Goal: Information Seeking & Learning: Learn about a topic

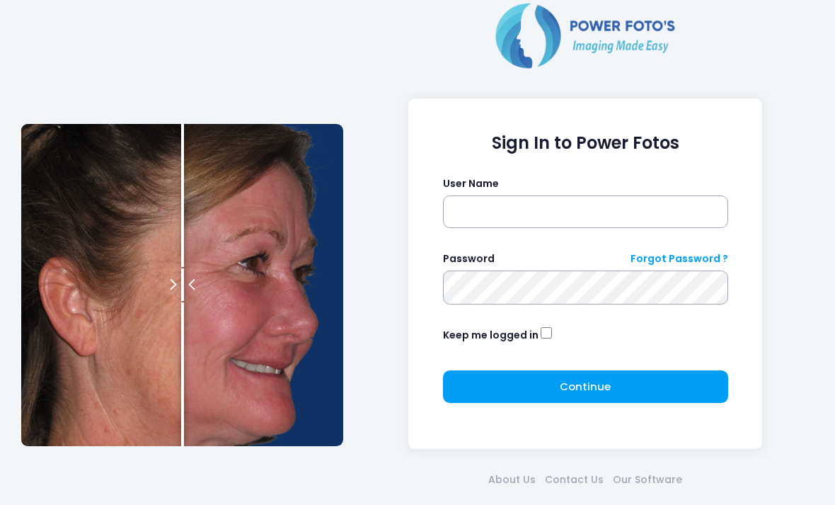
scroll to position [62, 0]
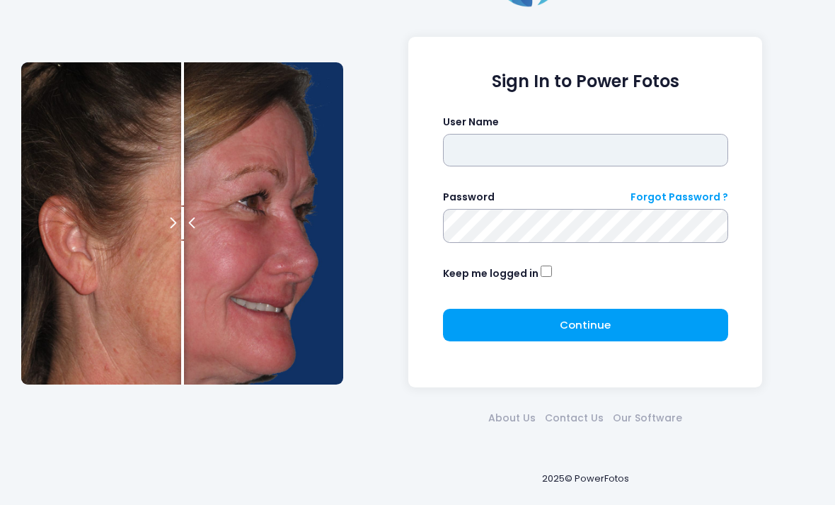
click at [641, 145] on input "text" at bounding box center [585, 150] width 285 height 33
type input "**********"
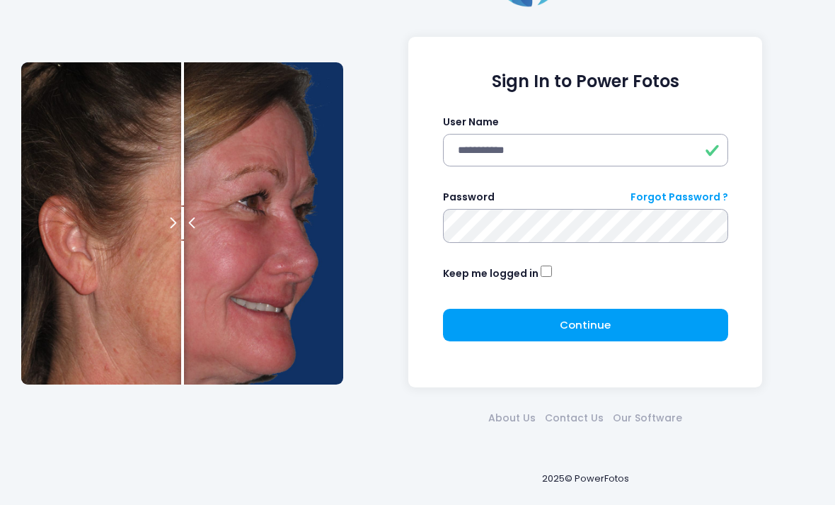
click at [694, 328] on button "Continue Please wait..." at bounding box center [585, 325] width 285 height 33
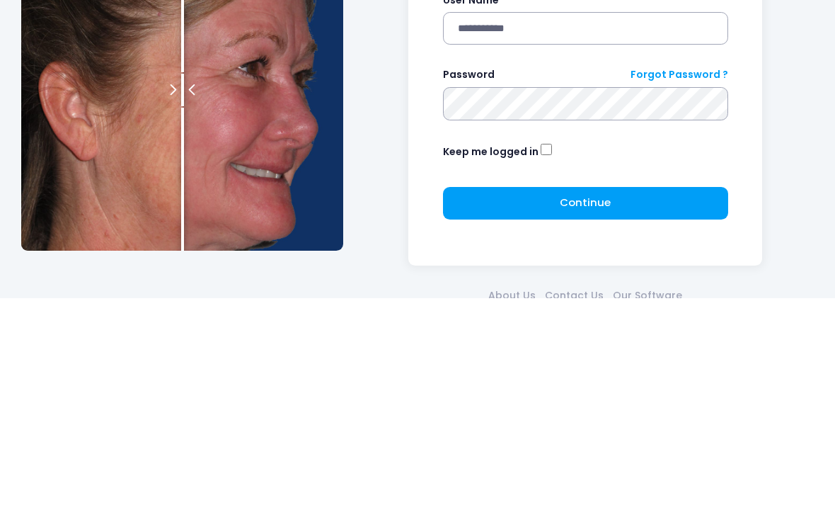
click at [646, 394] on button "Continue Please wait..." at bounding box center [585, 410] width 285 height 33
click at [639, 394] on button "Continue Please wait..." at bounding box center [585, 410] width 285 height 33
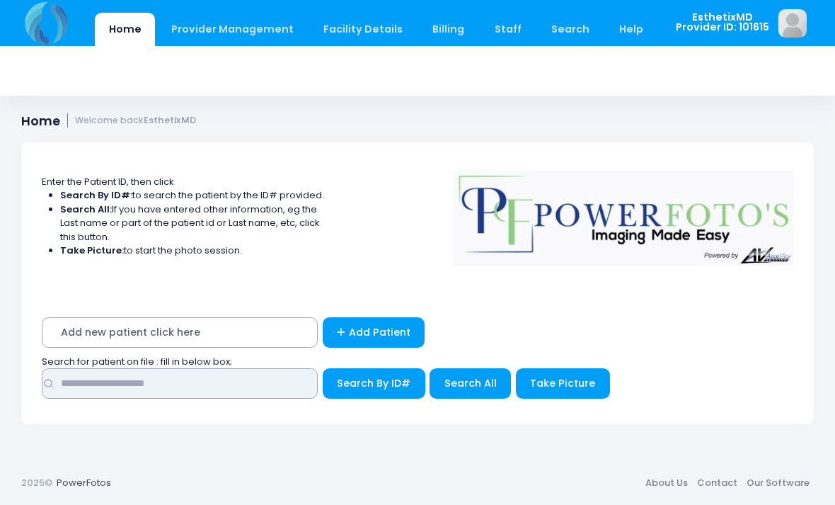
click at [73, 379] on input "text" at bounding box center [180, 383] width 276 height 30
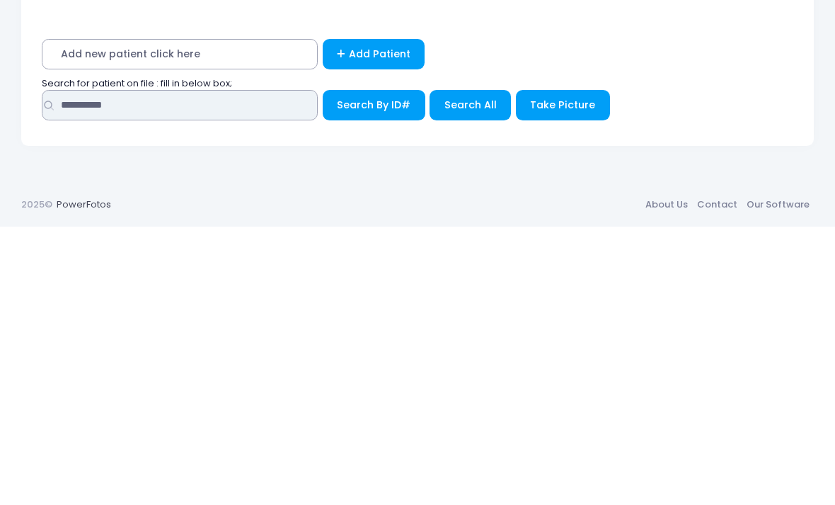
type input "**********"
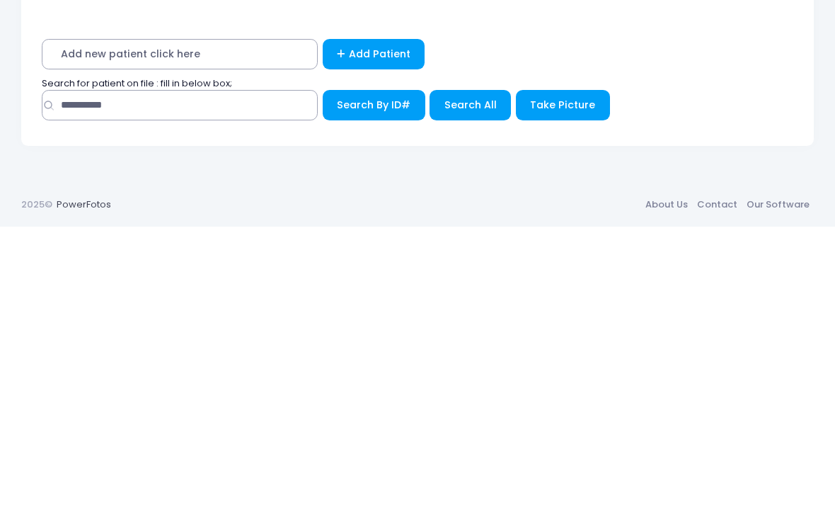
click at [464, 376] on span "Search All" at bounding box center [471, 383] width 52 height 14
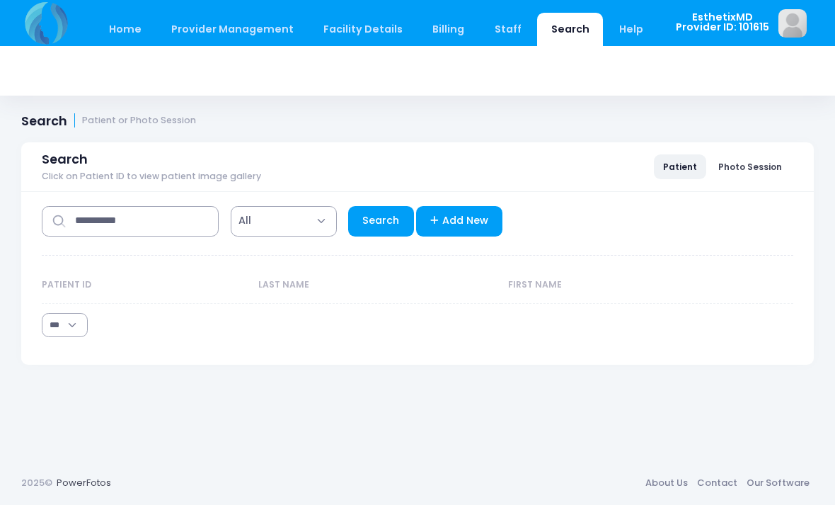
select select "***"
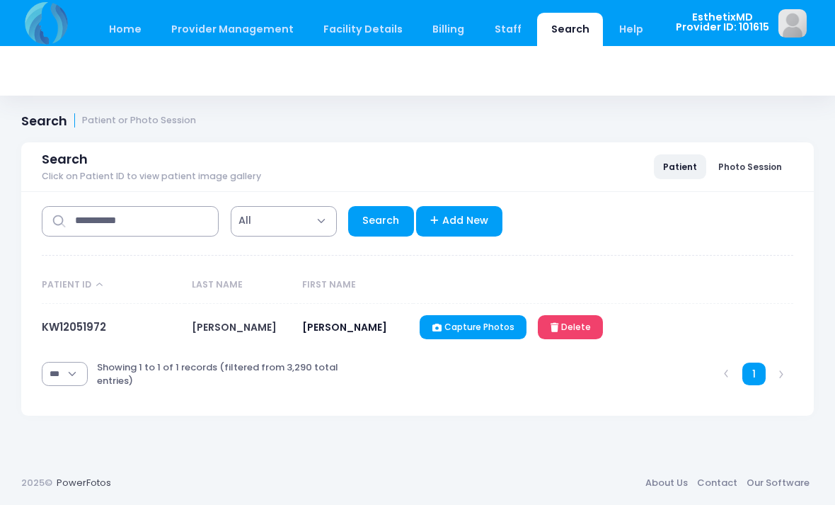
click at [51, 321] on link "KW12051972" at bounding box center [74, 326] width 64 height 15
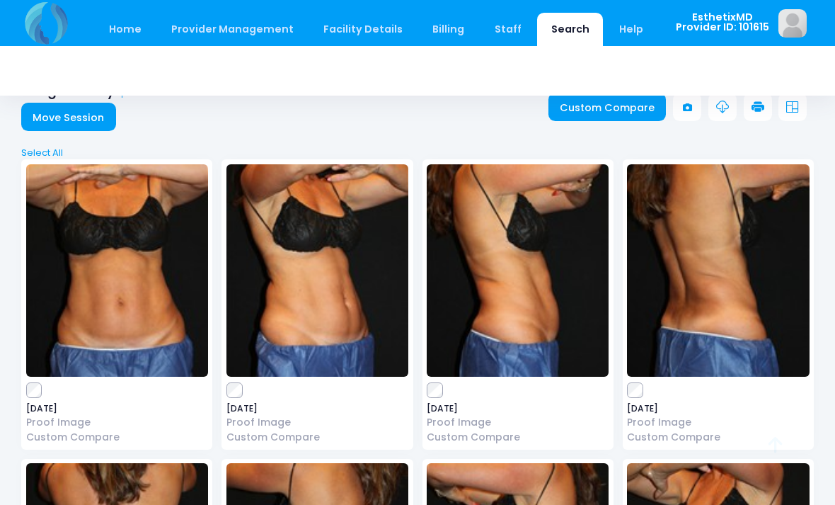
scroll to position [35, 0]
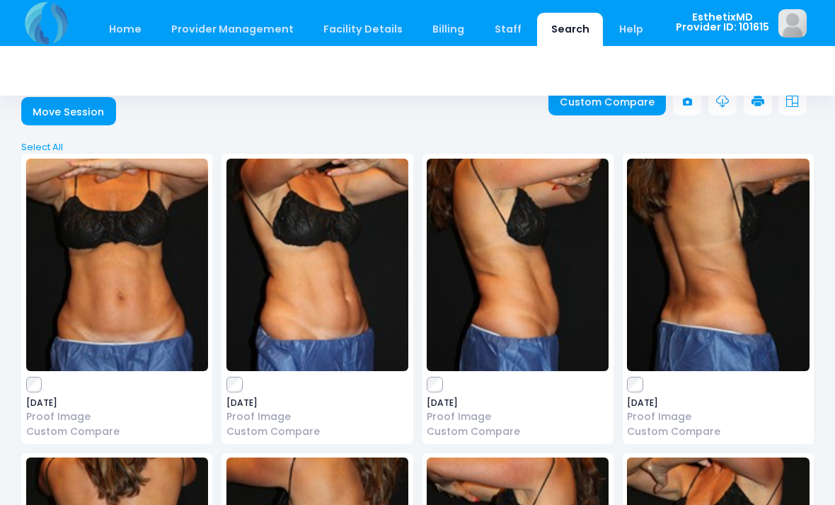
click at [754, 297] on img at bounding box center [718, 265] width 182 height 212
click at [557, 325] on img at bounding box center [518, 265] width 182 height 212
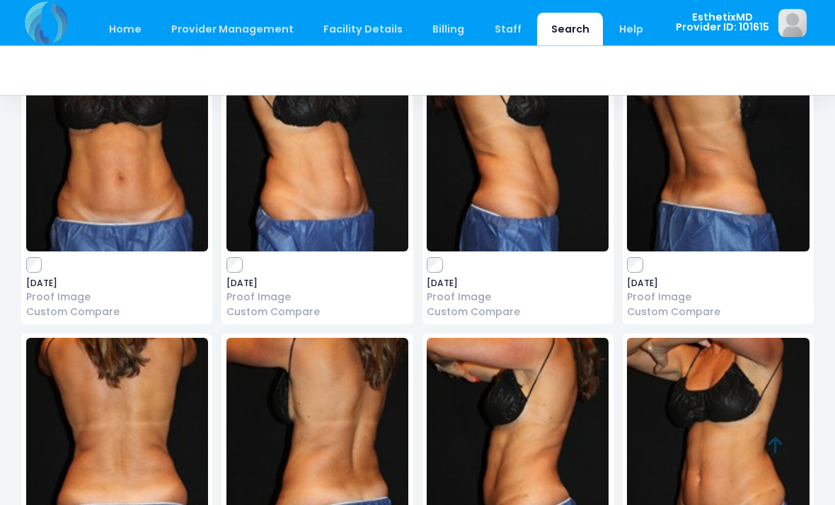
scroll to position [152, 0]
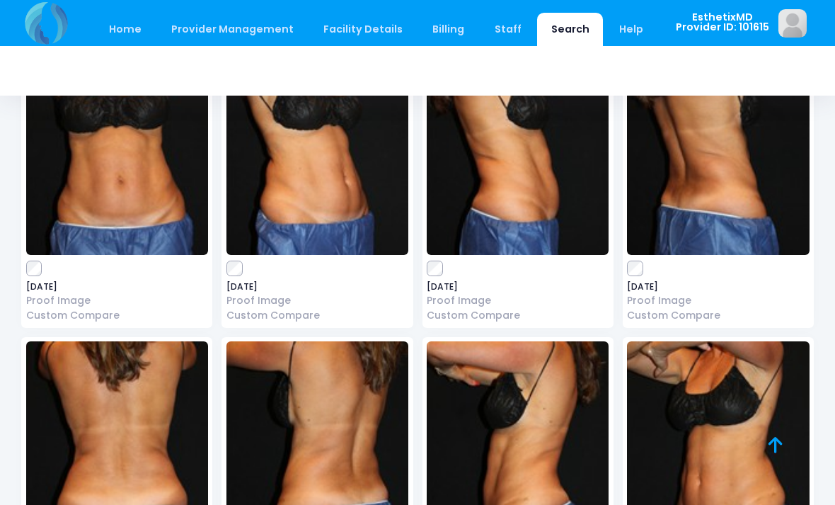
click at [744, 461] on img at bounding box center [718, 447] width 182 height 212
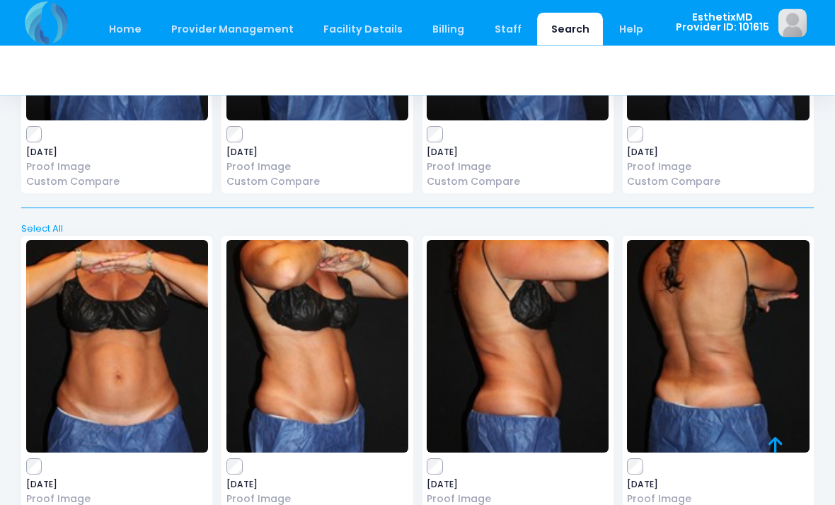
scroll to position [585, 0]
click at [282, 325] on img at bounding box center [318, 346] width 182 height 212
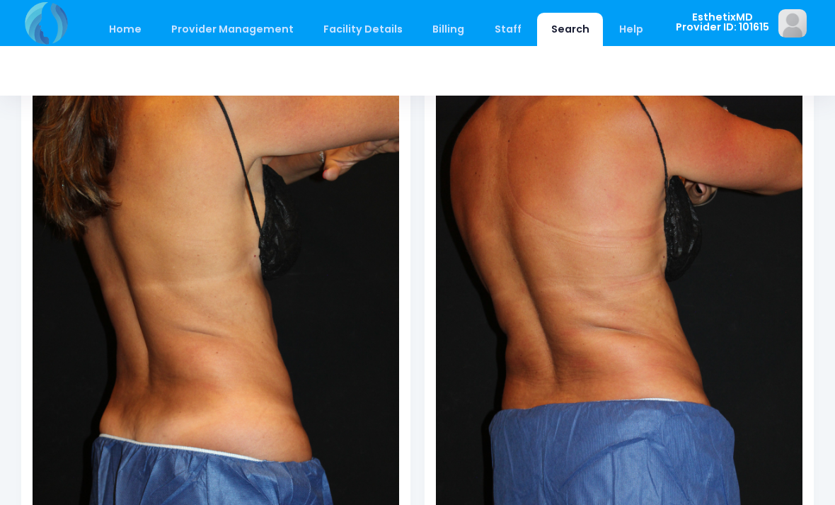
scroll to position [173, 0]
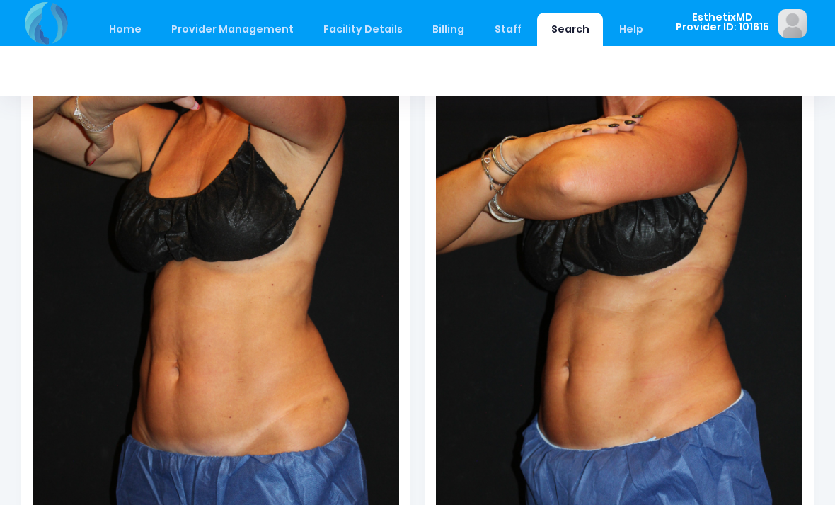
scroll to position [100, 0]
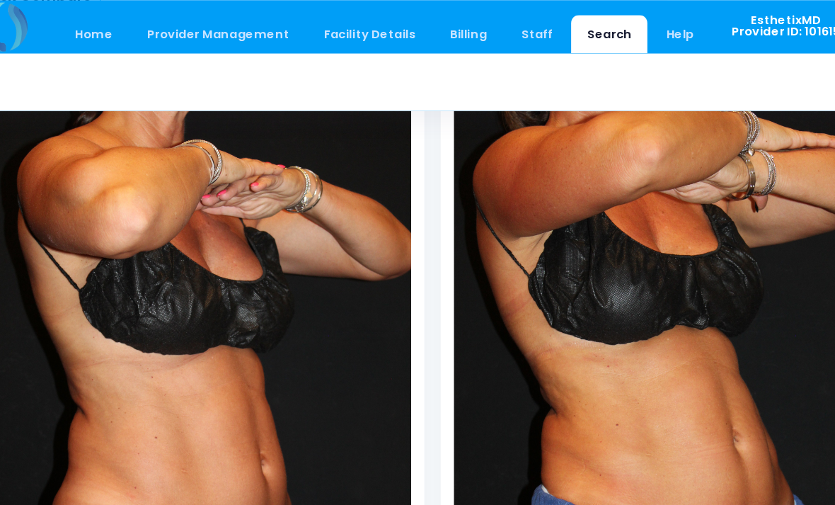
scroll to position [124, 0]
